Goal: Check status: Check status

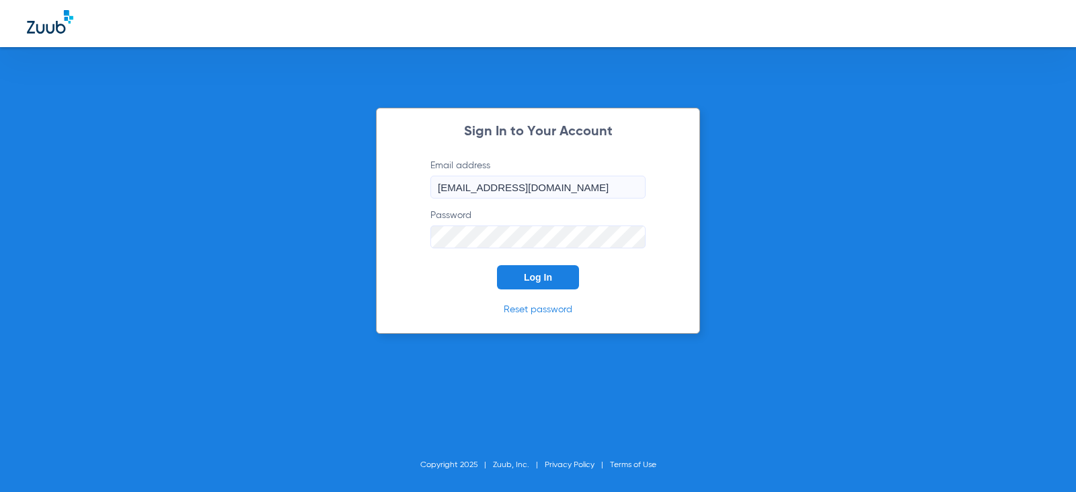
click at [549, 276] on span "Log In" at bounding box center [538, 277] width 28 height 11
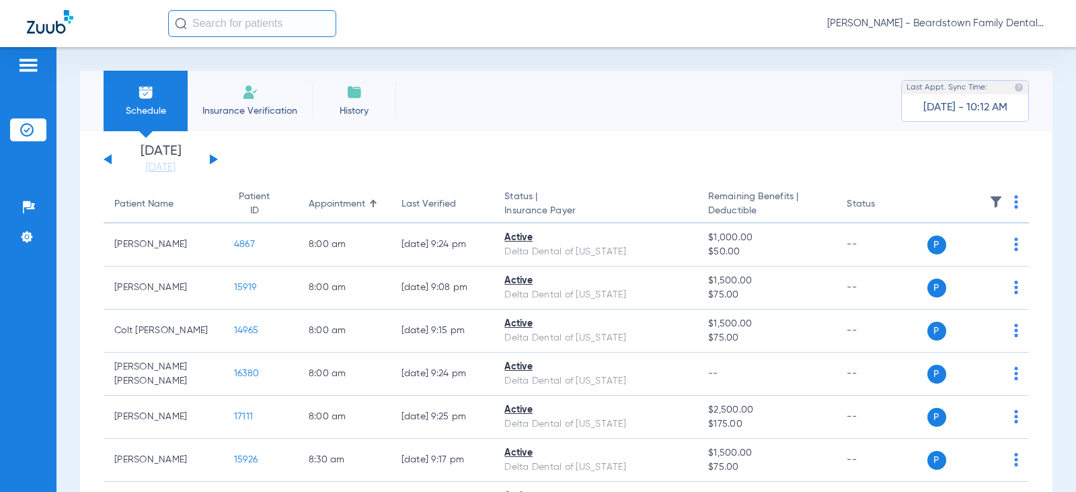
click at [227, 28] on input "text" at bounding box center [252, 23] width 168 height 27
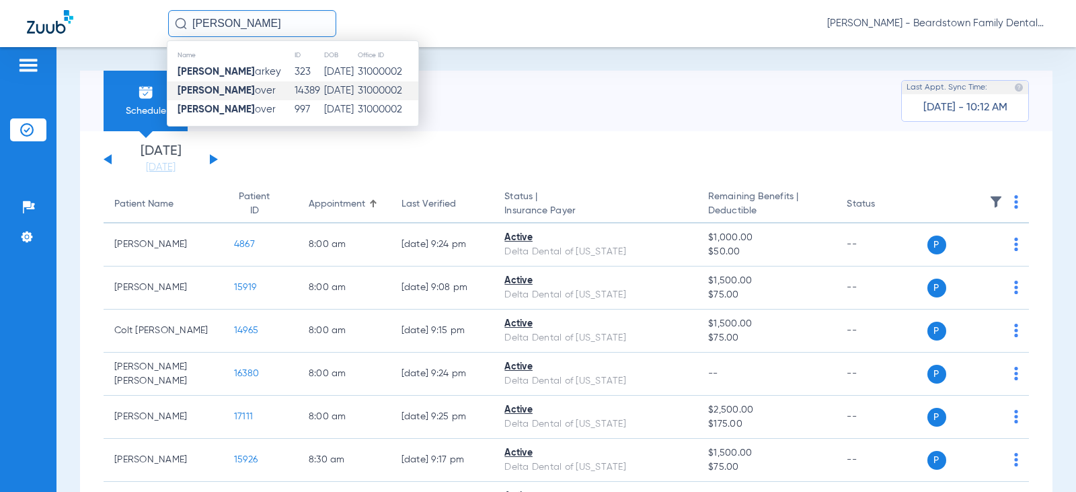
type input "[PERSON_NAME]"
click at [230, 98] on td "[PERSON_NAME] over" at bounding box center [230, 90] width 126 height 19
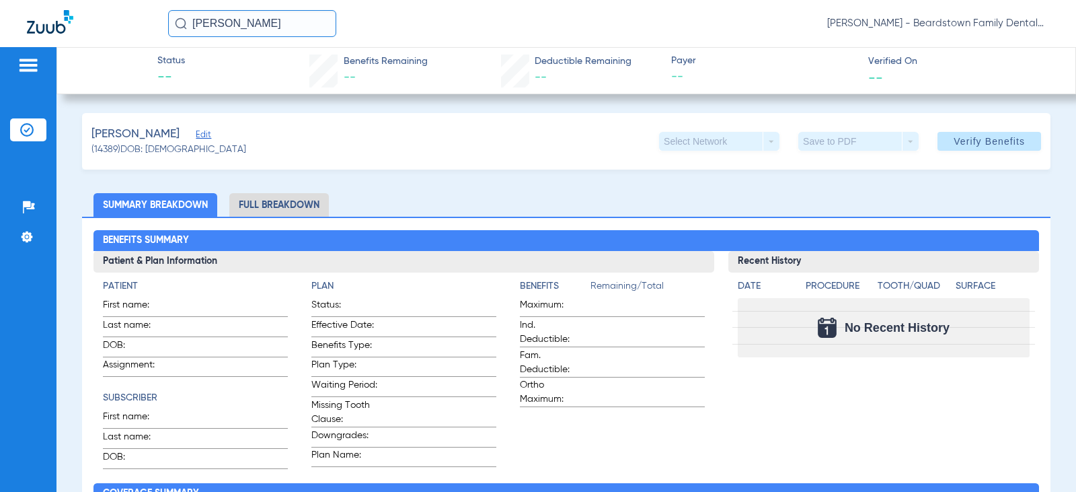
click at [272, 36] on input "[PERSON_NAME]" at bounding box center [252, 23] width 168 height 27
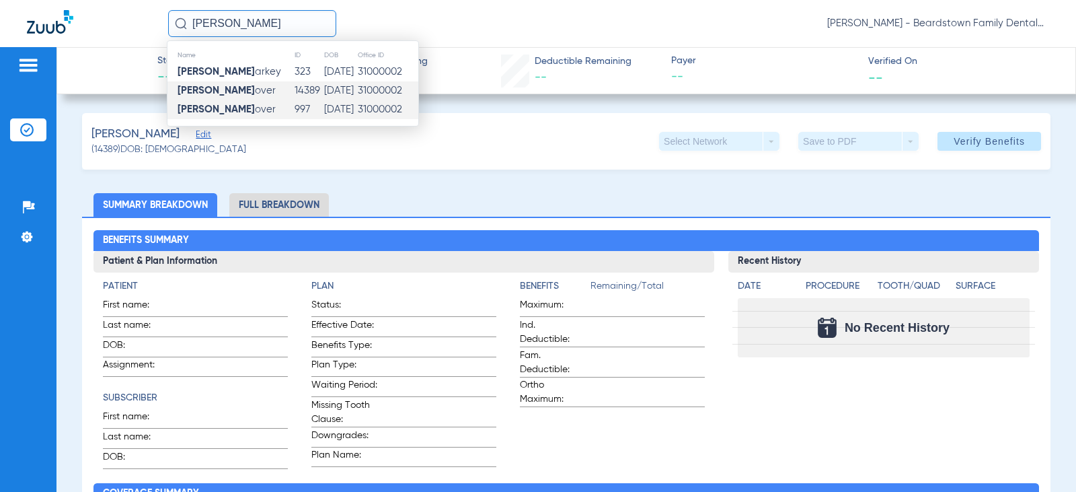
click at [294, 112] on td "997" at bounding box center [309, 109] width 30 height 19
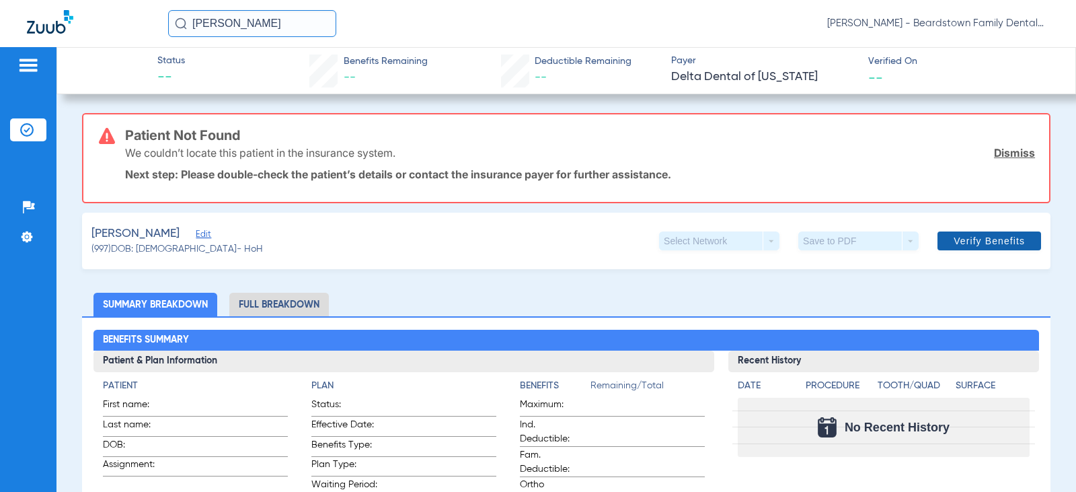
click at [983, 241] on span "Verify Benefits" at bounding box center [989, 240] width 71 height 11
